Goal: Transaction & Acquisition: Download file/media

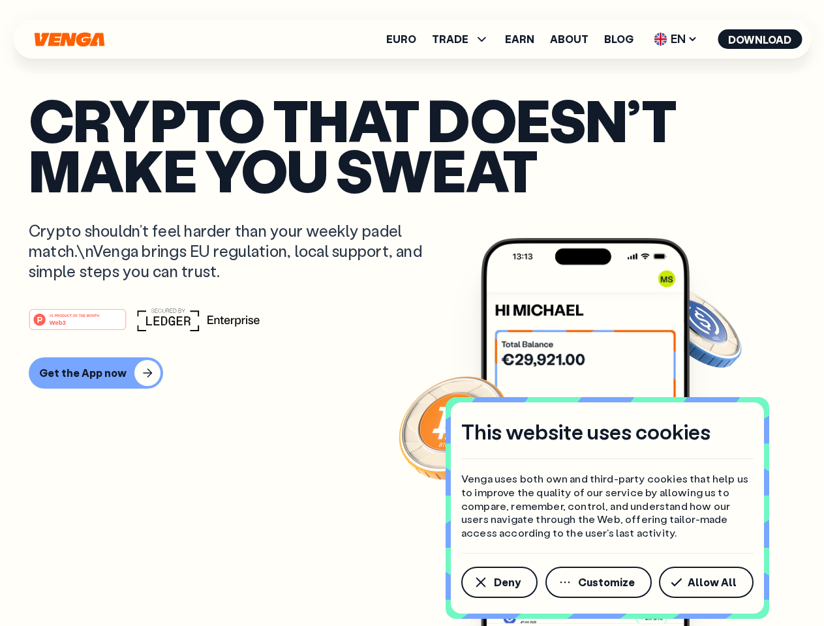
click at [411, 313] on div "#1 PRODUCT OF THE MONTH Web3" at bounding box center [412, 319] width 766 height 23
click at [498, 582] on span "Deny" at bounding box center [507, 582] width 27 height 10
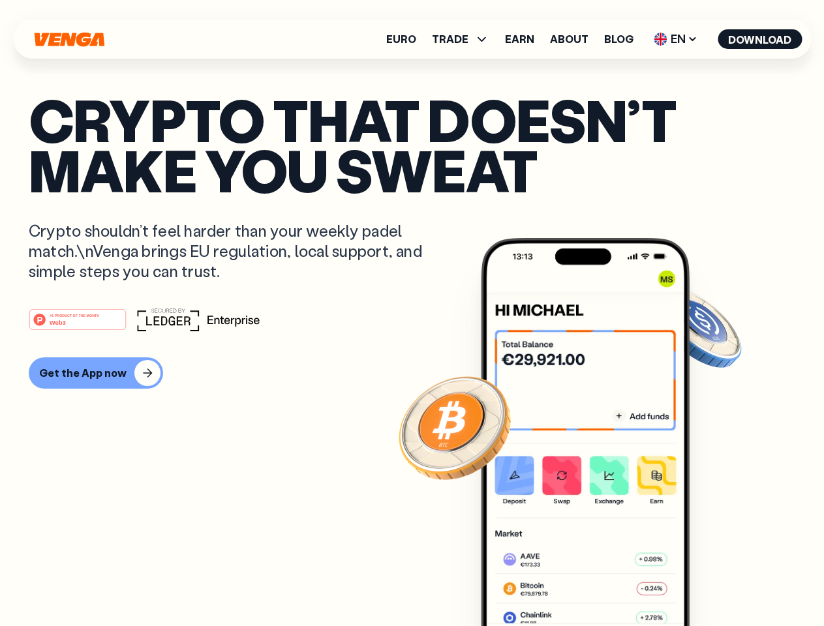
click at [599, 582] on img at bounding box center [585, 456] width 209 height 437
click at [708, 582] on article "Crypto that doesn’t make you sweat Crypto shouldn’t feel harder than your weekl…" at bounding box center [412, 339] width 766 height 489
click at [464, 39] on span "TRADE" at bounding box center [450, 39] width 37 height 10
click at [676, 39] on span "EN" at bounding box center [675, 39] width 53 height 21
click at [760, 39] on button "Download" at bounding box center [759, 39] width 84 height 20
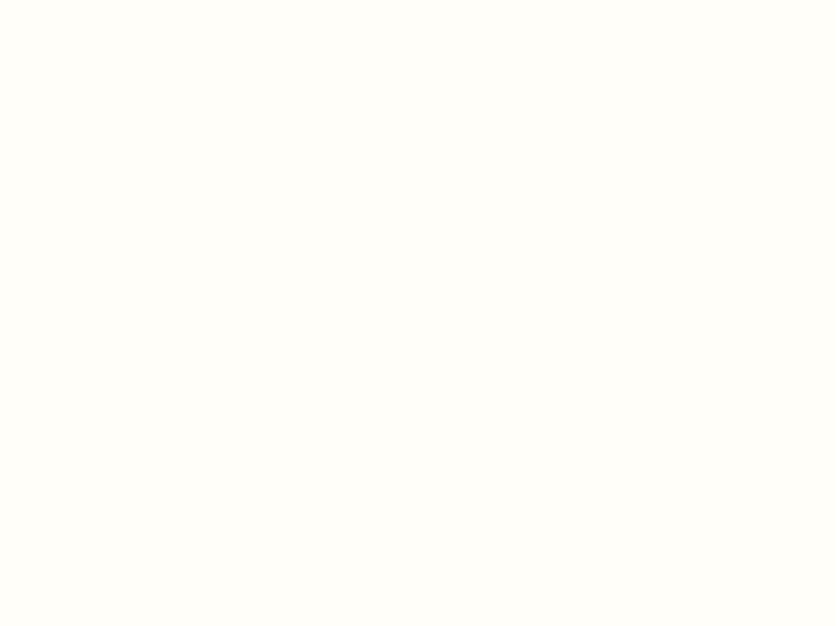
click at [94, 0] on html "This website uses cookies Venga uses both own and third-party cookies that help…" at bounding box center [417, 0] width 835 height 0
click at [80, 0] on html "This website uses cookies Venga uses both own and third-party cookies that help…" at bounding box center [417, 0] width 835 height 0
